Goal: Transaction & Acquisition: Purchase product/service

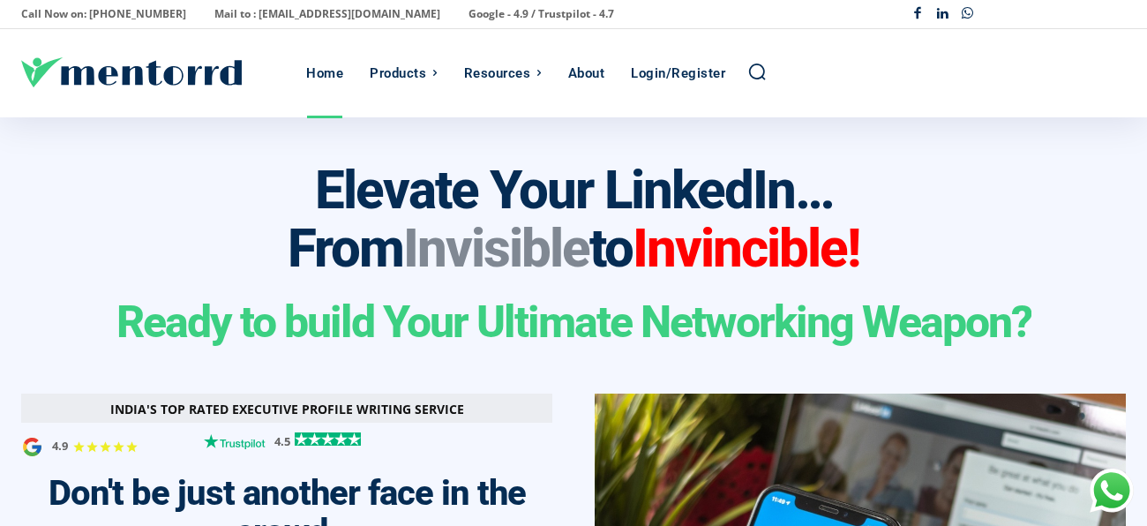
click at [327, 79] on div "Home" at bounding box center [324, 73] width 37 height 88
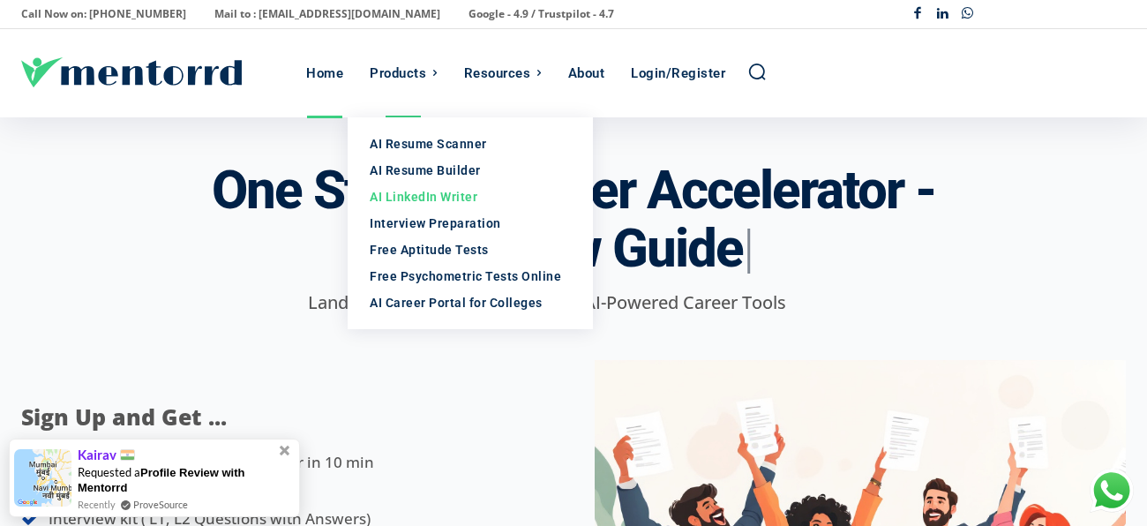
click at [427, 199] on div "AI LinkedIn Writer" at bounding box center [470, 197] width 201 height 18
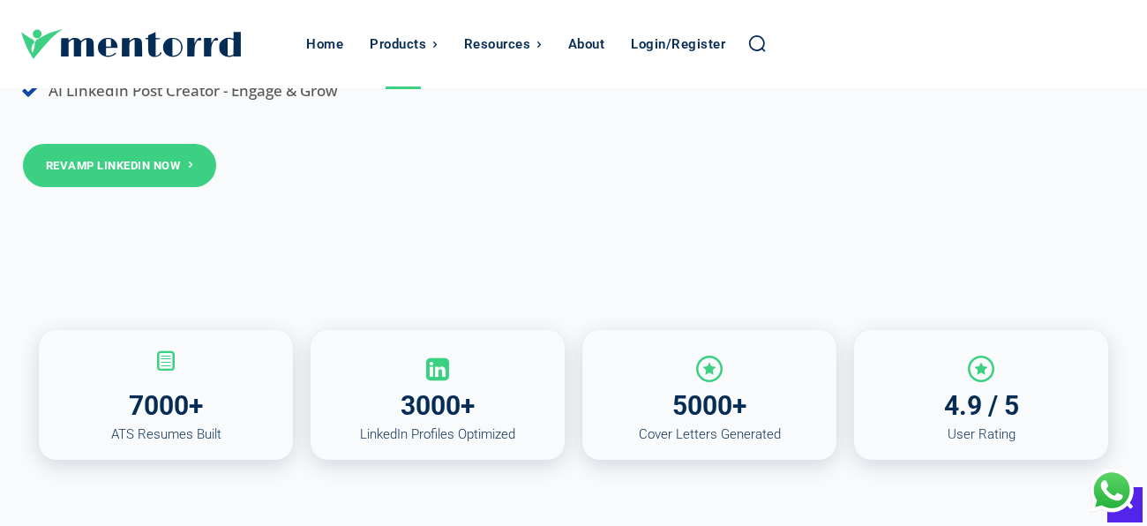
scroll to position [522, 0]
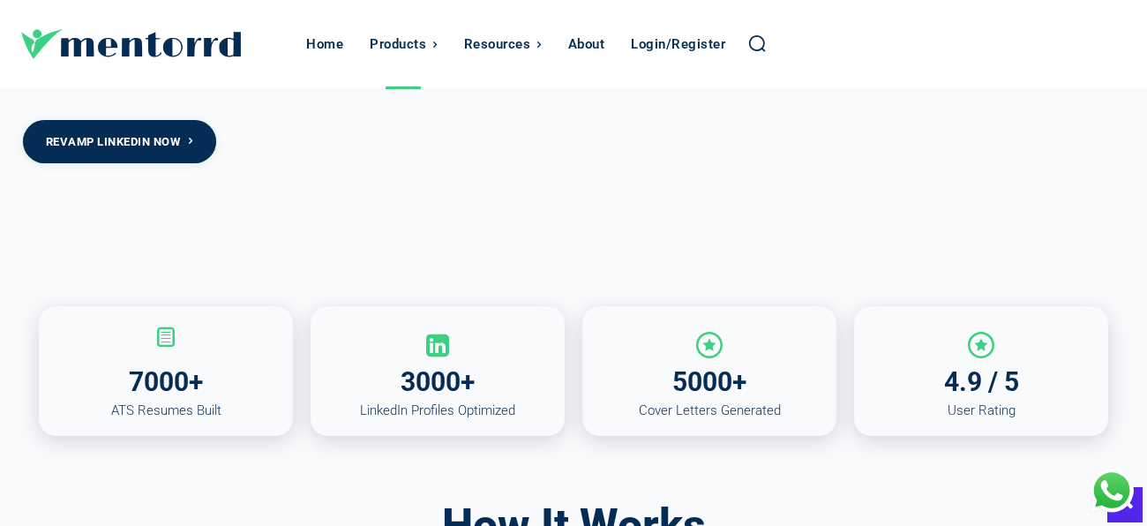
click at [109, 150] on link "Revamp Linkedin Now" at bounding box center [119, 141] width 193 height 43
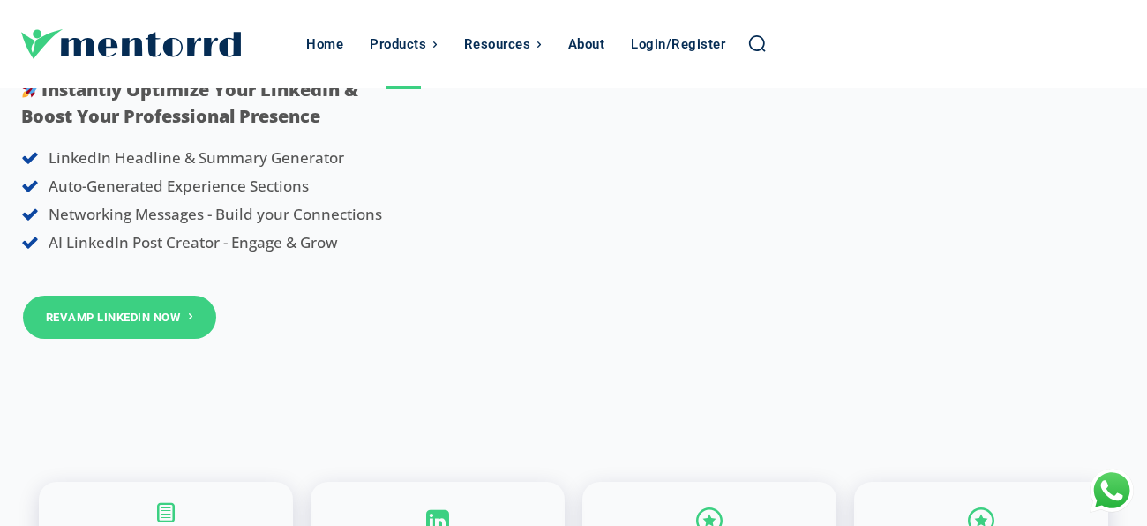
scroll to position [0, 0]
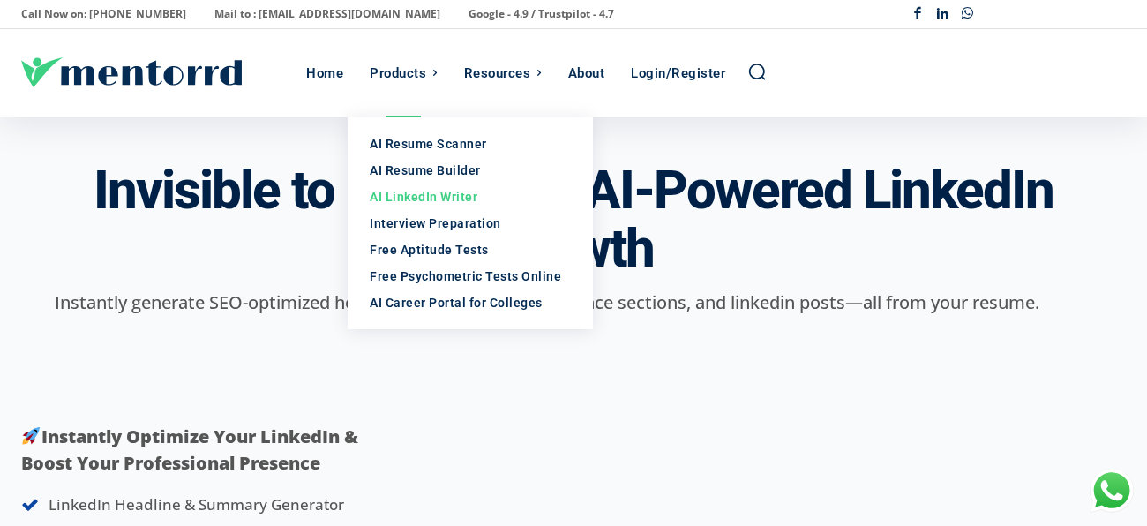
click at [402, 196] on div "AI LinkedIn Writer" at bounding box center [470, 197] width 201 height 18
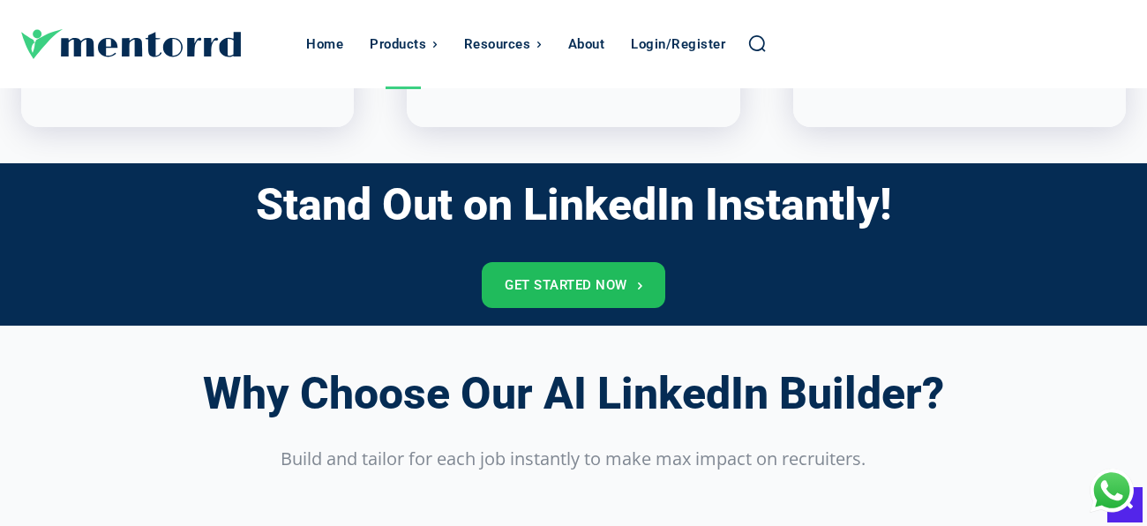
scroll to position [1429, 0]
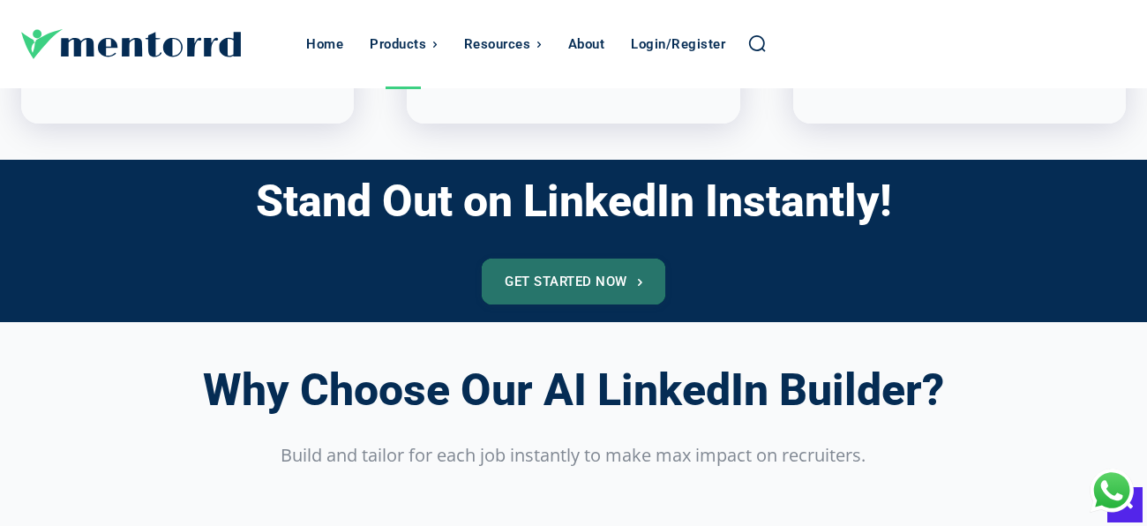
click at [595, 272] on link "Get Started Now" at bounding box center [574, 282] width 184 height 46
